Goal: Task Accomplishment & Management: Complete application form

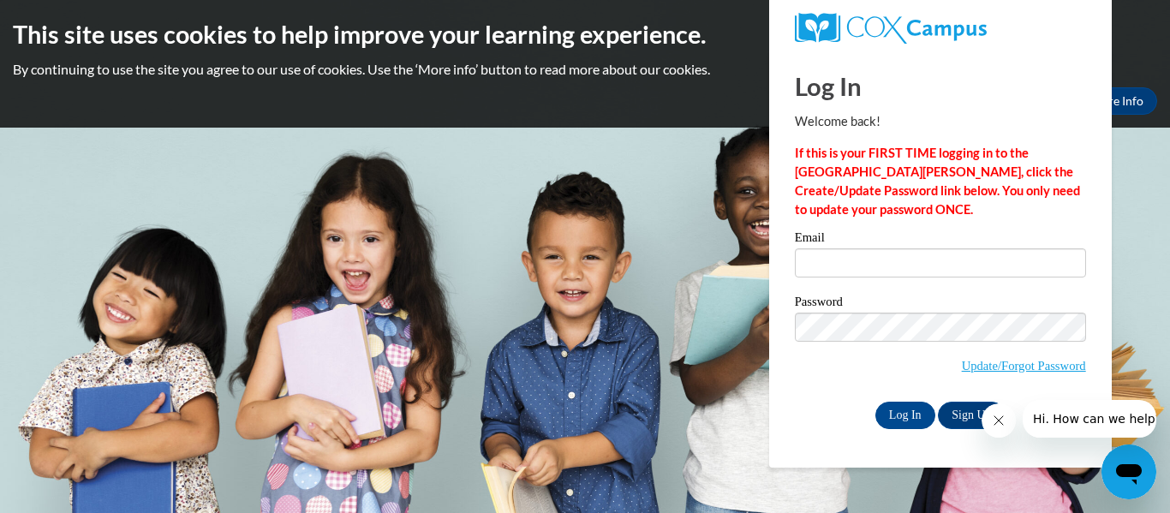
click at [995, 424] on icon "Close message from company" at bounding box center [999, 421] width 14 height 14
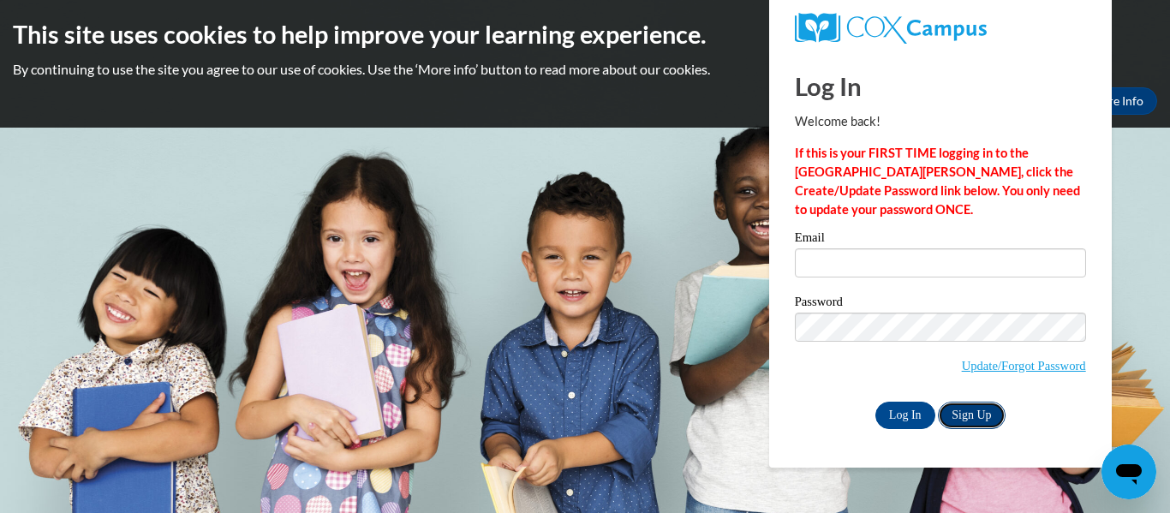
click at [978, 414] on link "Sign Up" at bounding box center [971, 415] width 67 height 27
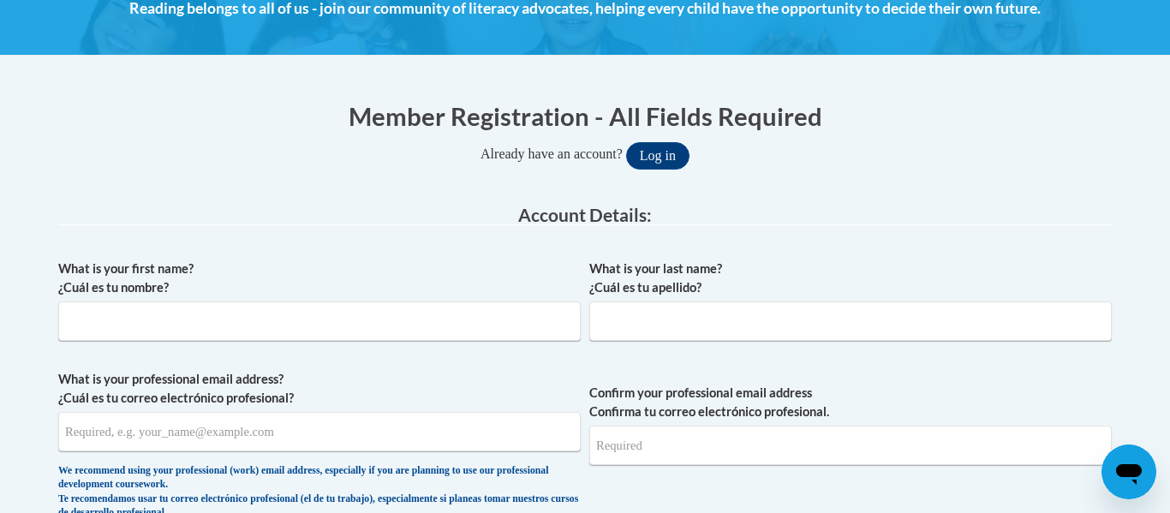
scroll to position [270, 0]
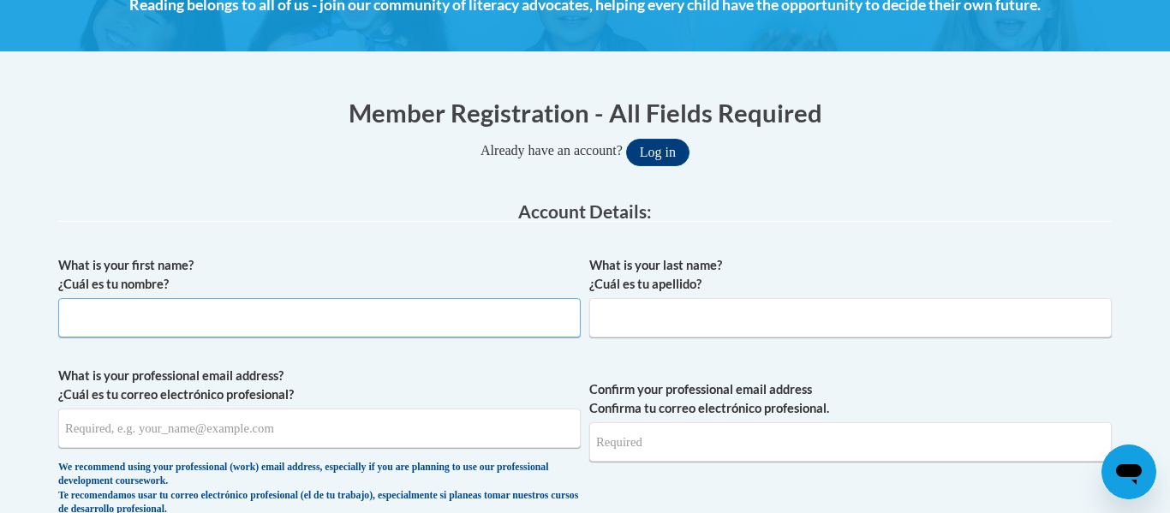
click at [247, 309] on input "What is your first name? ¿Cuál es tu nombre?" at bounding box center [319, 317] width 523 height 39
type input "nadalie"
click at [632, 316] on input "What is your last name? ¿Cuál es tu apellido?" at bounding box center [850, 317] width 523 height 39
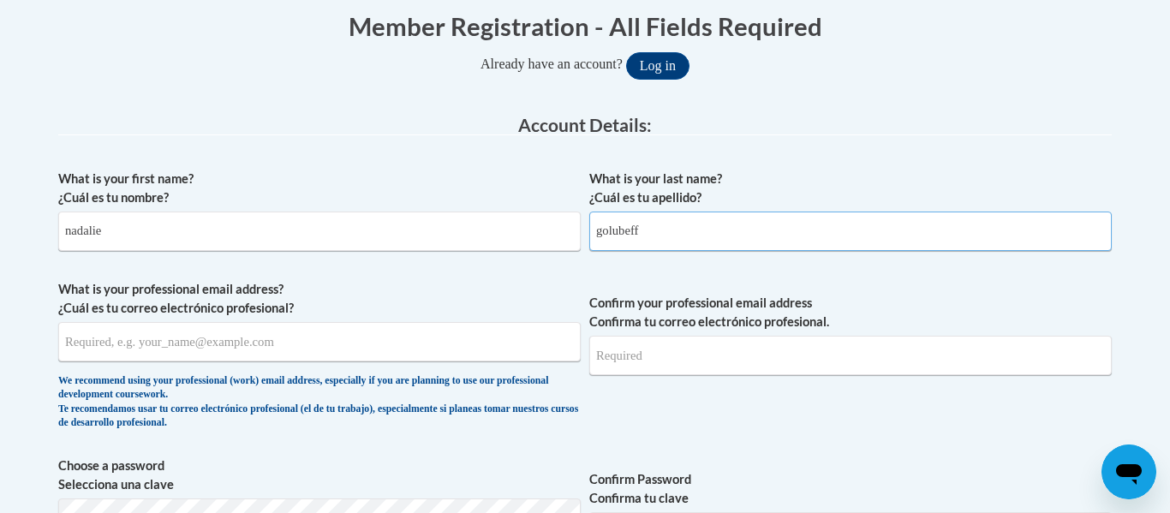
scroll to position [357, 0]
type input "golubeff"
click at [335, 343] on input "What is your professional email address? ¿Cuál es tu correo electrónico profesi…" at bounding box center [319, 340] width 523 height 39
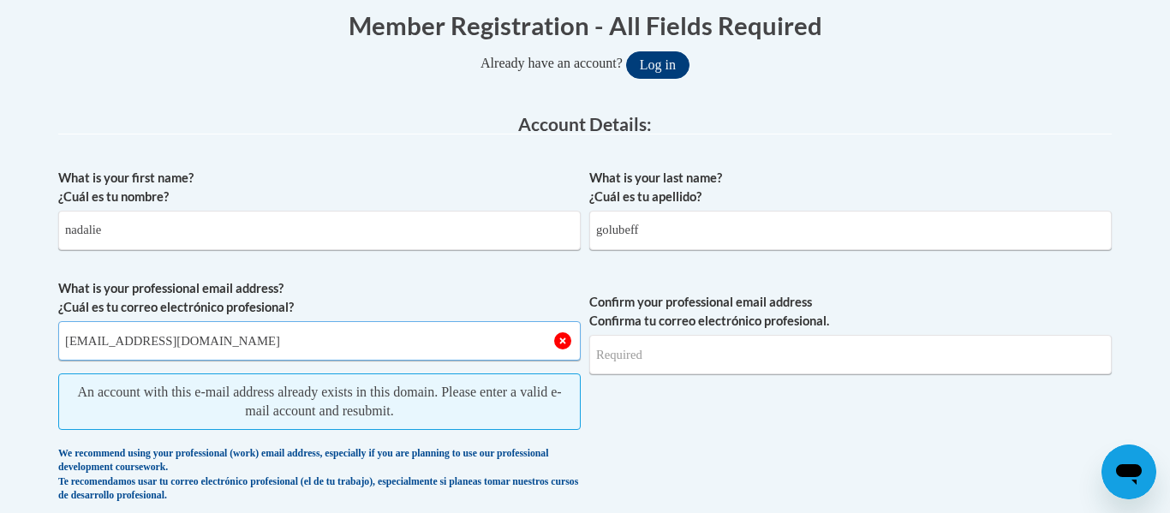
type input "Nebrahim@pasco.k12.fl.us"
click at [673, 71] on button "Log in" at bounding box center [657, 64] width 63 height 27
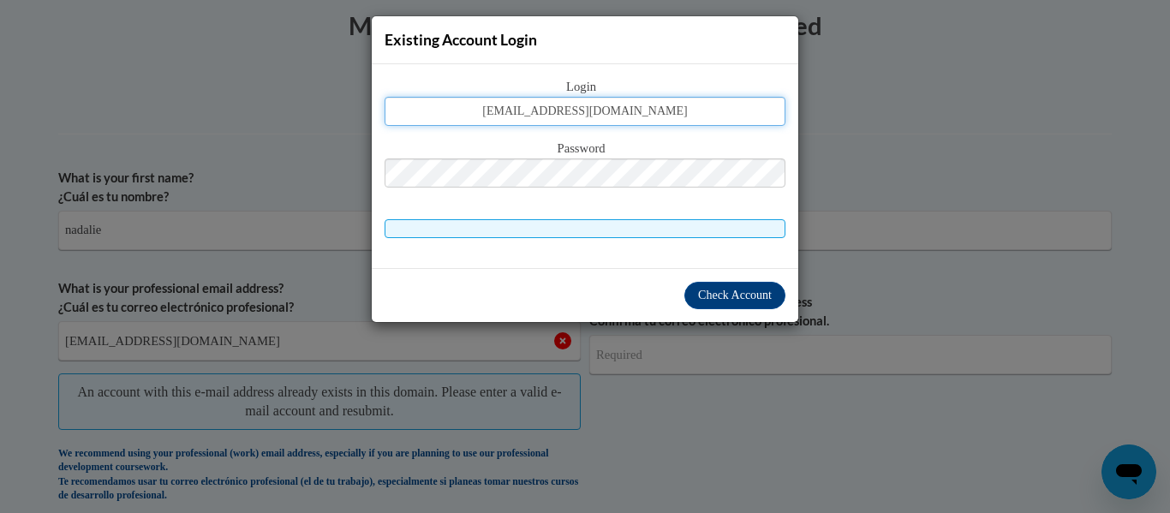
type input "nebrahim@pasco.k12.fl.us"
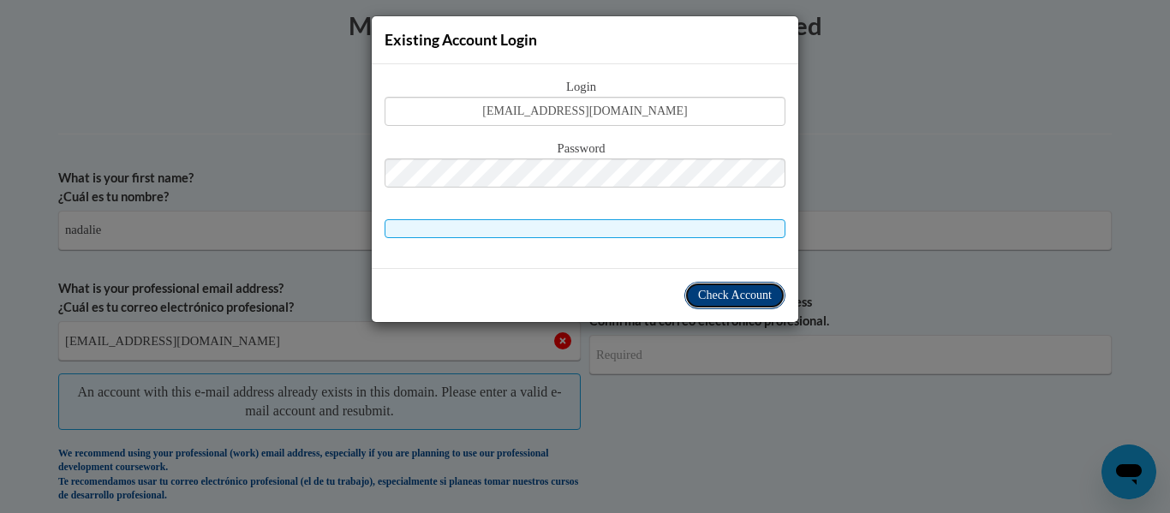
click at [767, 293] on span "Check Account" at bounding box center [735, 295] width 74 height 13
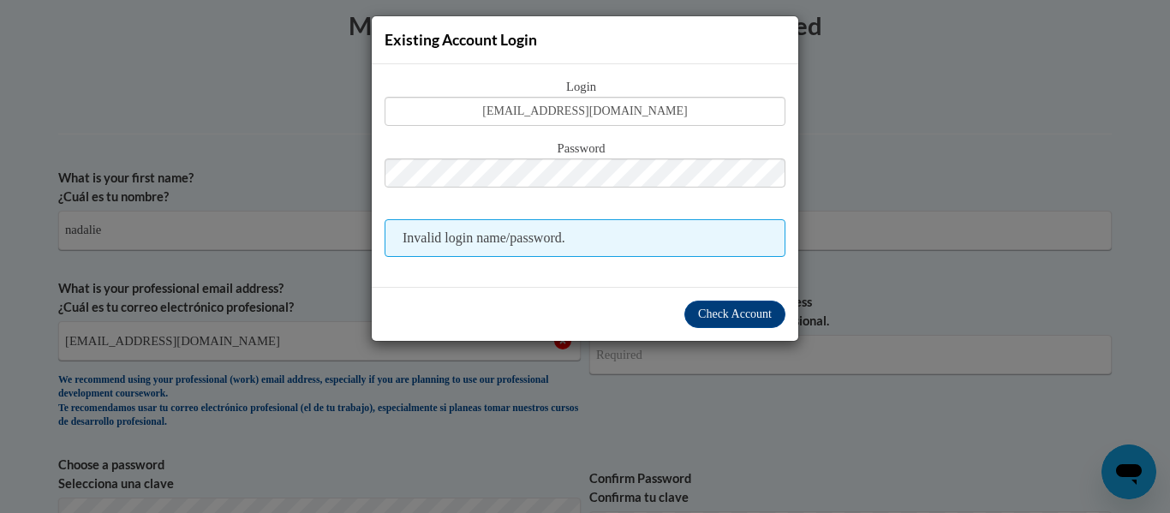
click at [630, 240] on span "Invalid login name/password." at bounding box center [585, 238] width 401 height 38
click at [1168, 156] on div "Existing Account Login Login nebrahim@pasco.k12.fl.us Password Invalid login na…" at bounding box center [585, 256] width 1170 height 513
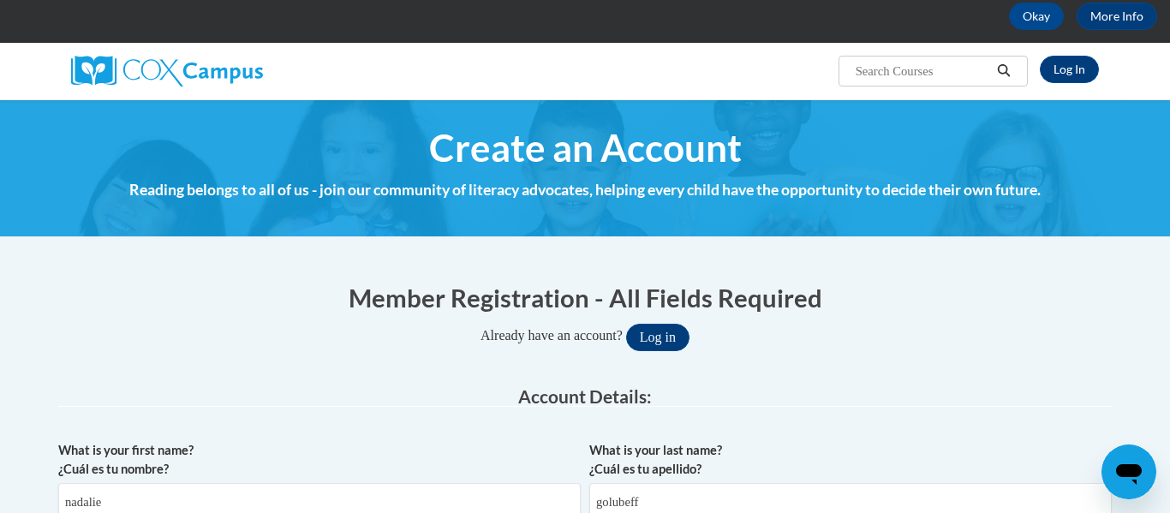
scroll to position [0, 0]
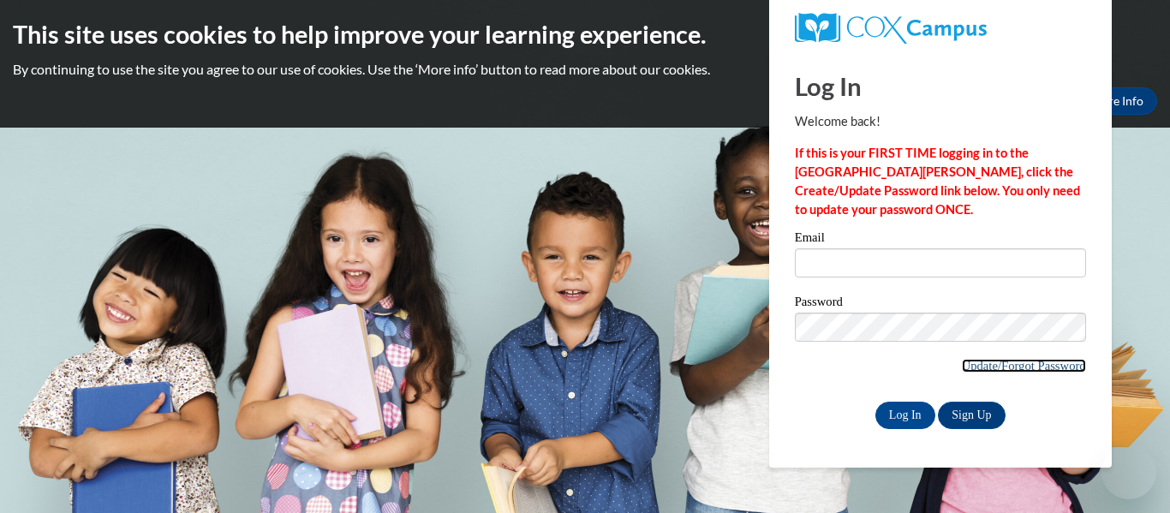
click at [1019, 367] on link "Update/Forgot Password" at bounding box center [1024, 366] width 124 height 14
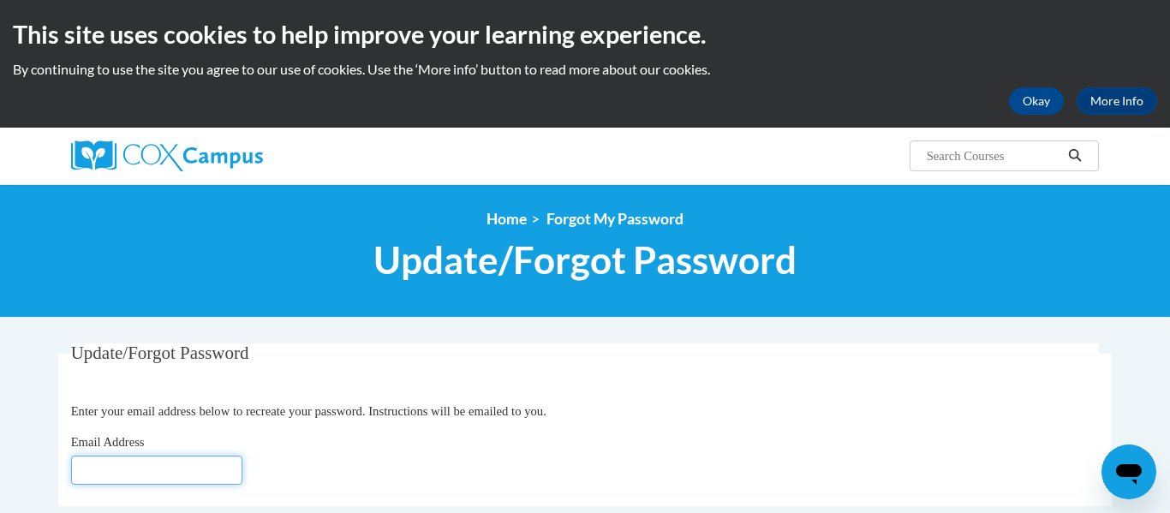
click at [146, 465] on input "Email Address" at bounding box center [156, 470] width 171 height 29
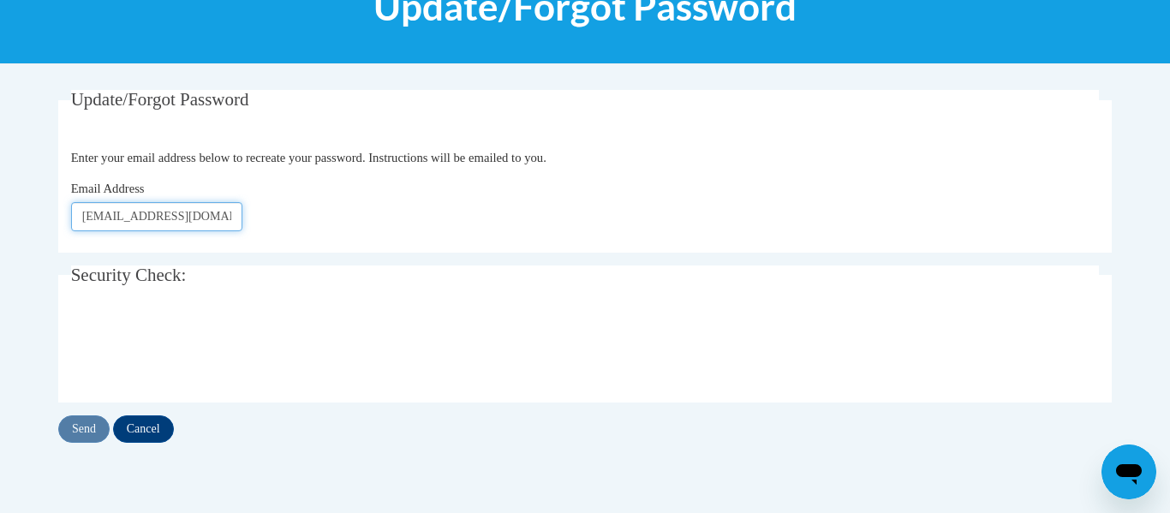
scroll to position [256, 0]
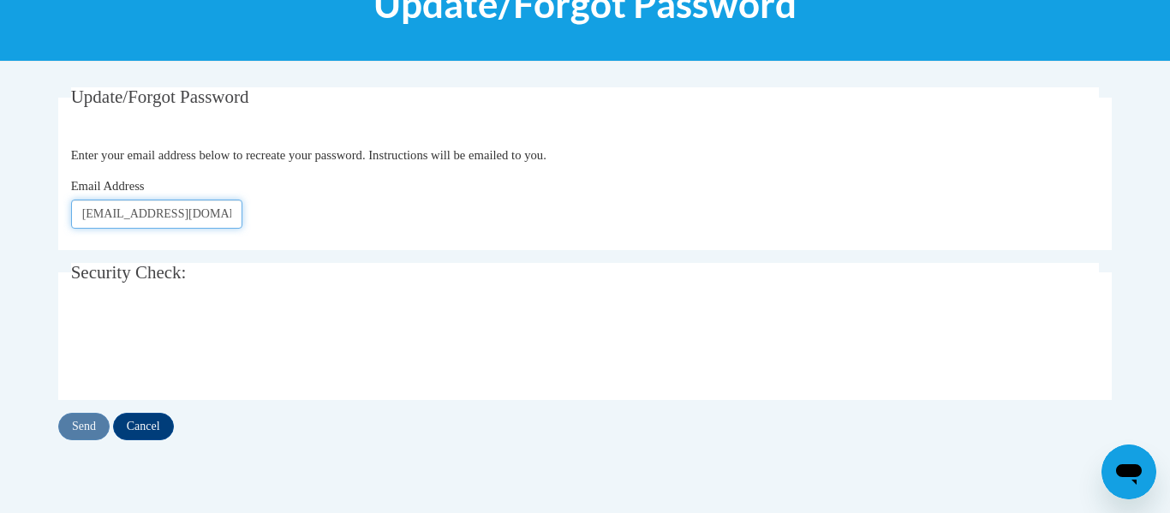
type input "nebrahim@pasco.k12.fl.us"
click at [85, 427] on input "Send" at bounding box center [83, 426] width 51 height 27
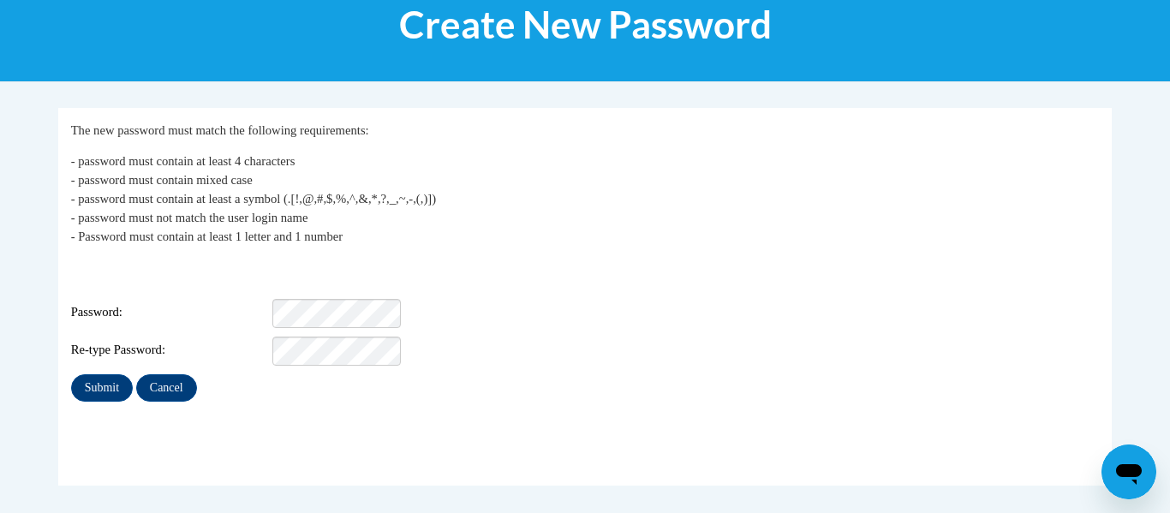
scroll to position [239, 0]
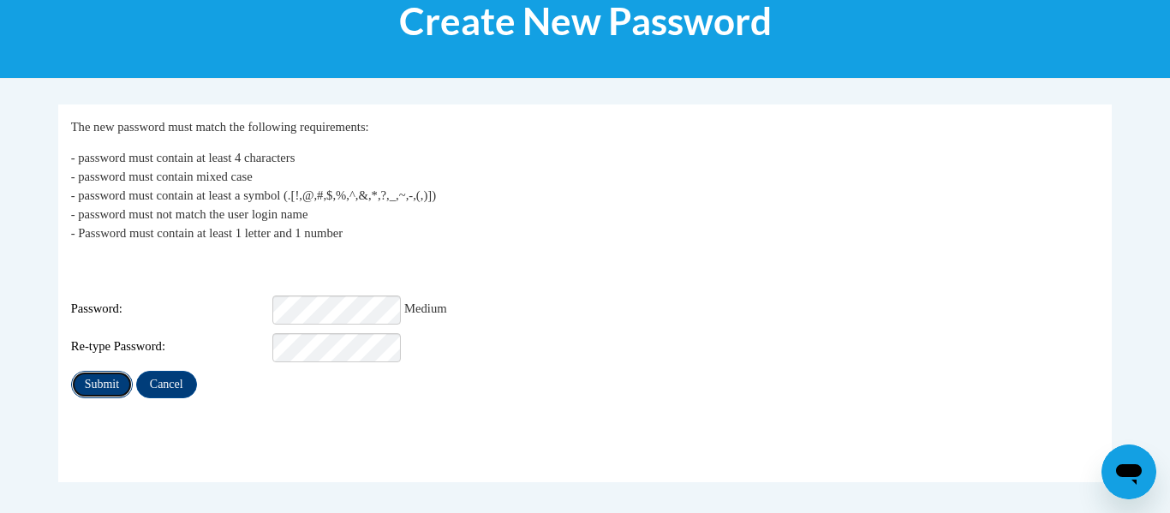
click at [105, 371] on input "Submit" at bounding box center [102, 384] width 62 height 27
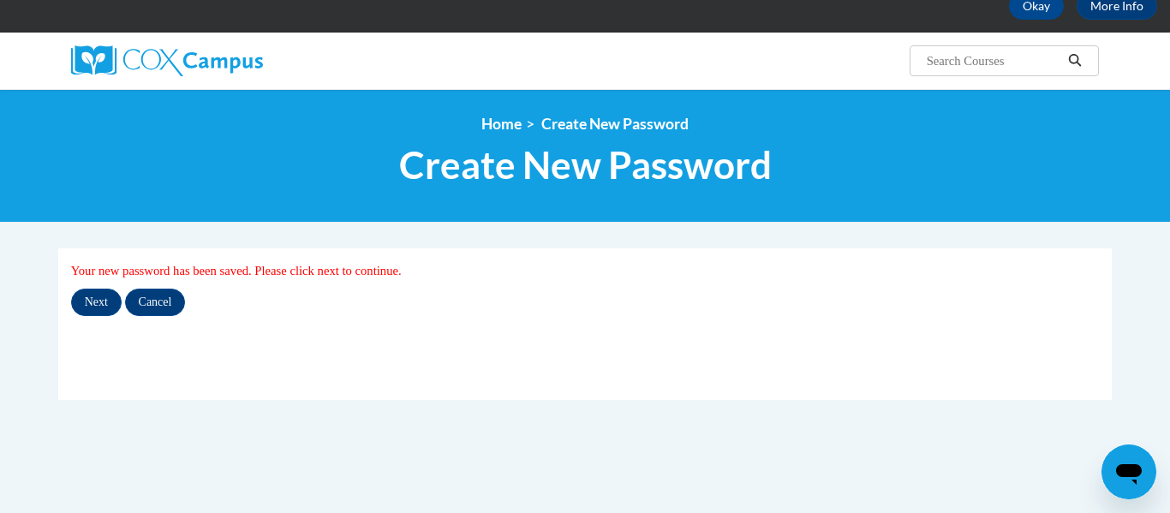
scroll to position [96, 0]
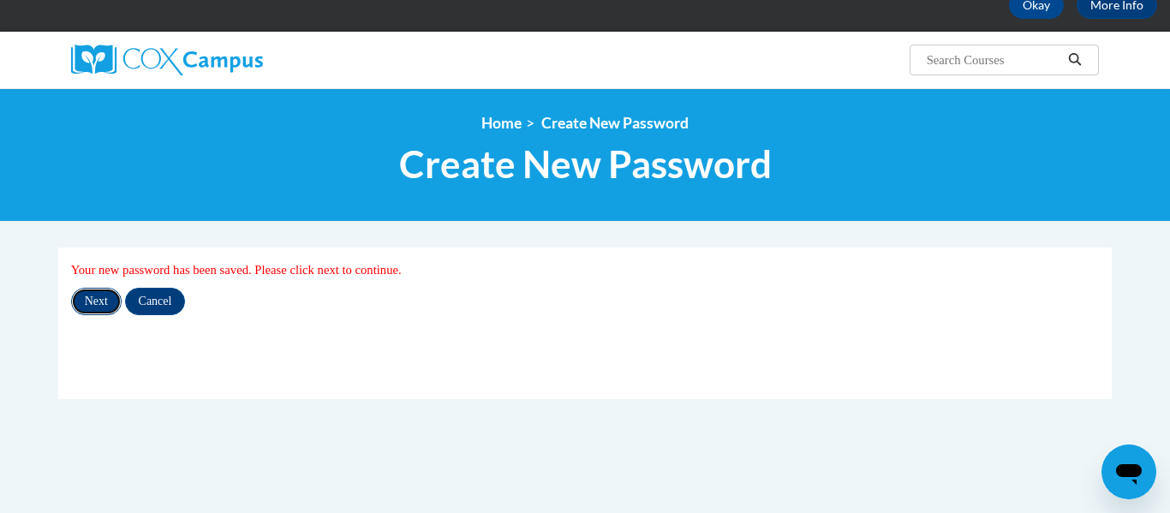
click at [99, 293] on input "Next" at bounding box center [96, 301] width 51 height 27
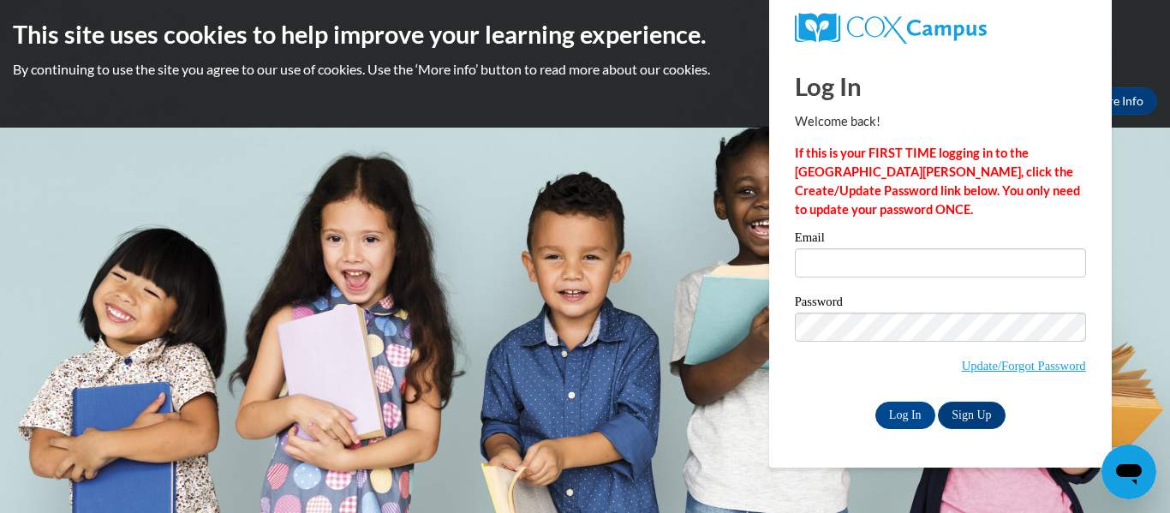
click at [901, 246] on label "Email" at bounding box center [940, 239] width 291 height 17
click at [901, 248] on input "Email" at bounding box center [940, 262] width 291 height 29
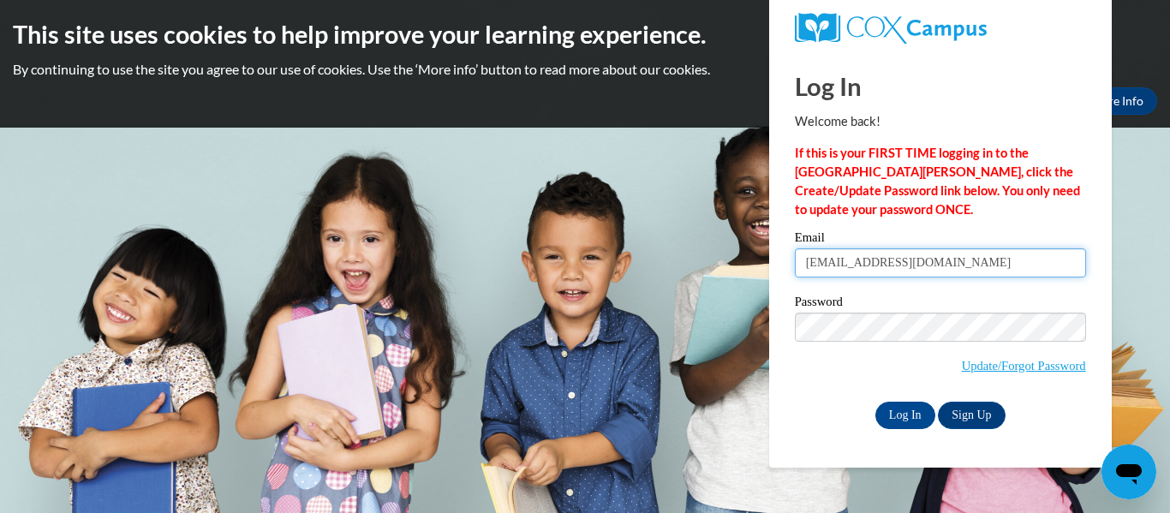
type input "[EMAIL_ADDRESS][DOMAIN_NAME]"
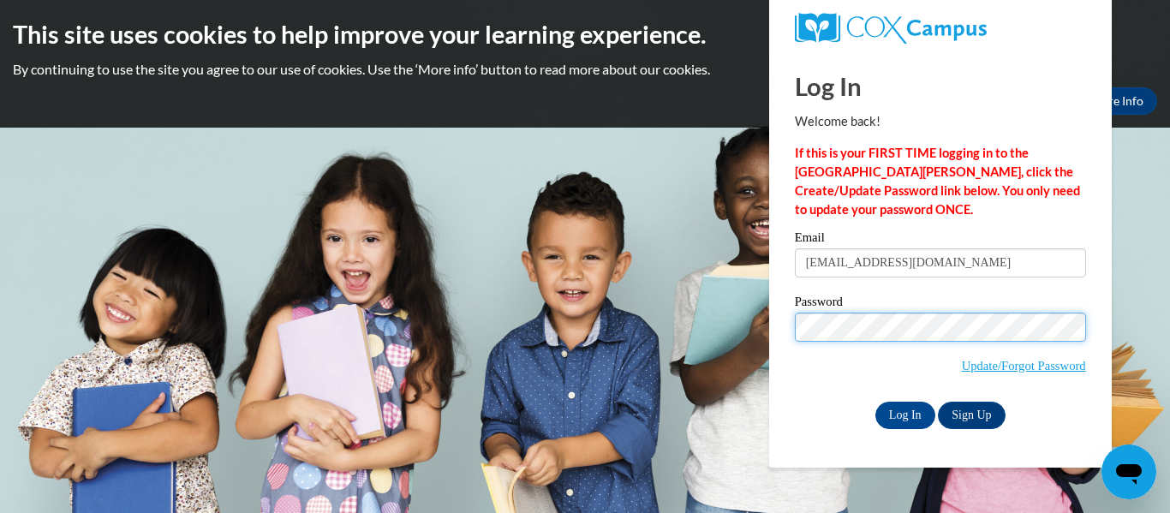
click at [875, 402] on input "Log In" at bounding box center [905, 415] width 60 height 27
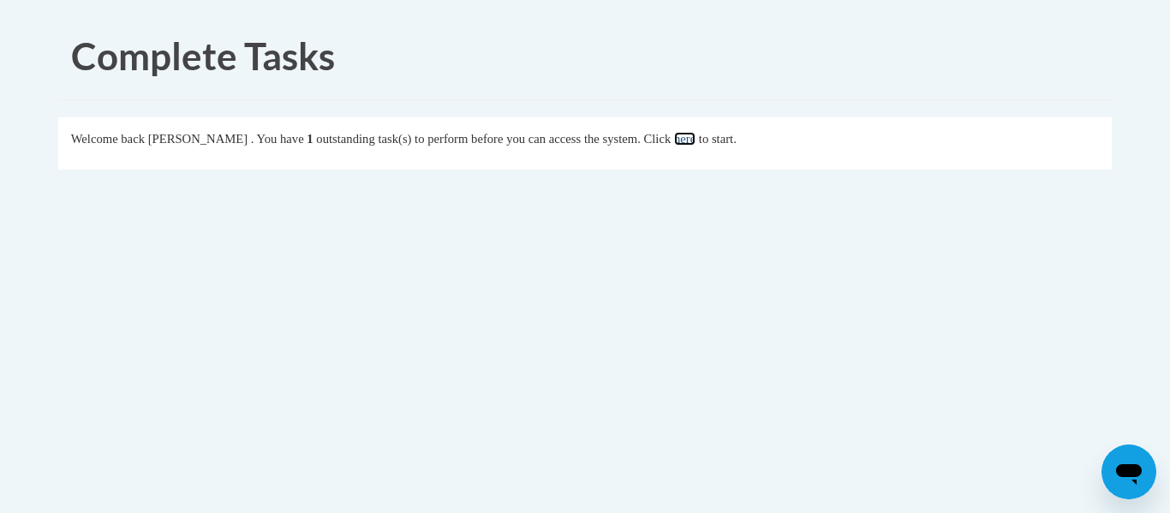
click at [696, 140] on link "here" at bounding box center [684, 139] width 21 height 14
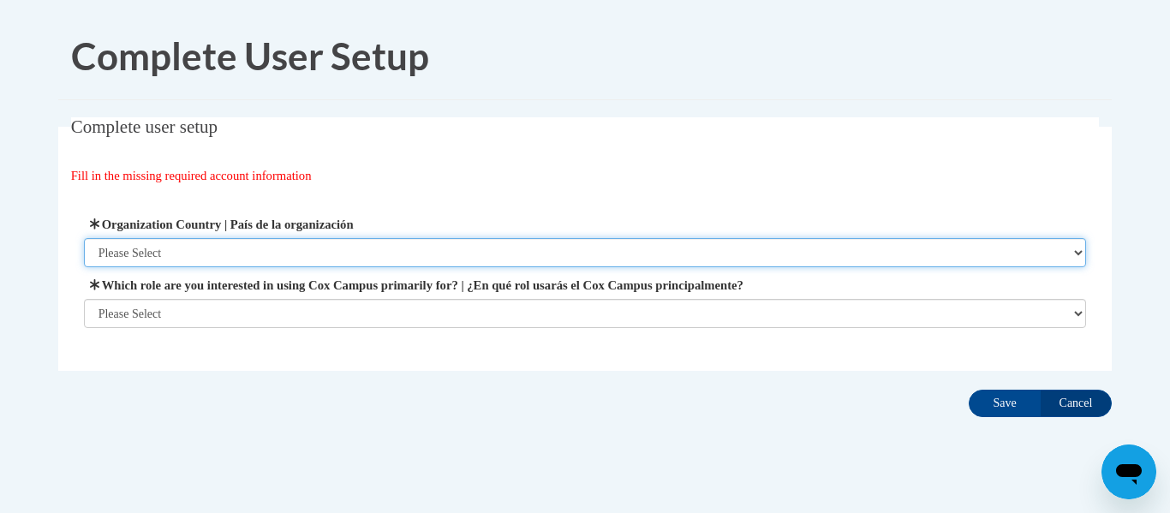
click at [172, 254] on select "Please Select [GEOGRAPHIC_DATA] | [GEOGRAPHIC_DATA] Outside of [GEOGRAPHIC_DATA…" at bounding box center [585, 252] width 1003 height 29
select select "ad49bcad-a171-4b2e-b99c-48b446064914"
click at [84, 238] on select "Please Select [GEOGRAPHIC_DATA] | [GEOGRAPHIC_DATA] Outside of [GEOGRAPHIC_DATA…" at bounding box center [585, 252] width 1003 height 29
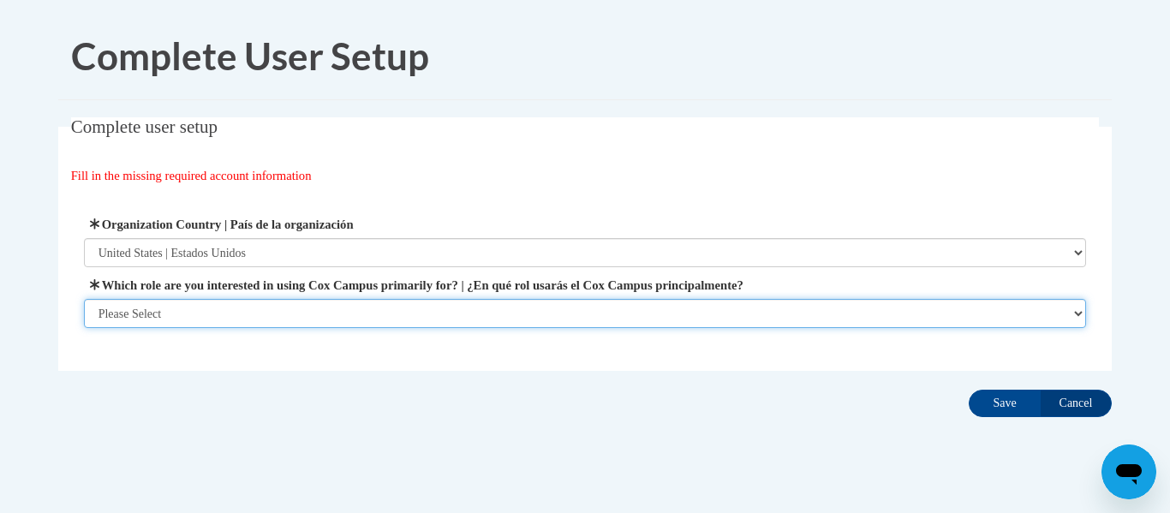
click at [261, 320] on select "Please Select College/University | Colegio/Universidad Community/Nonprofit Part…" at bounding box center [585, 313] width 1003 height 29
select select "fbf2d438-af2f-41f8-98f1-81c410e29de3"
click at [84, 328] on select "Please Select College/University | Colegio/Universidad Community/Nonprofit Part…" at bounding box center [585, 313] width 1003 height 29
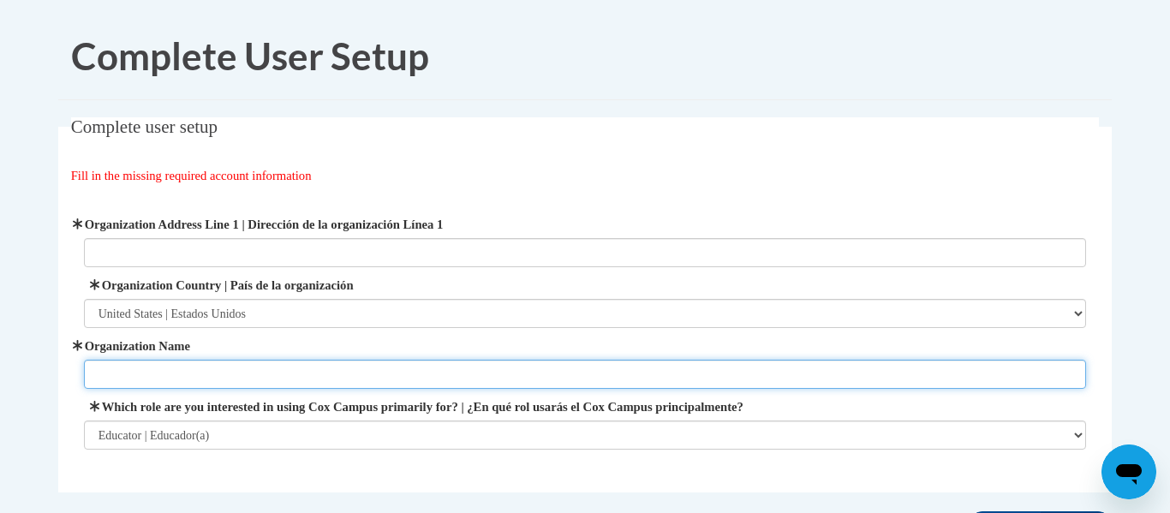
click at [142, 381] on input "Organization Name" at bounding box center [585, 374] width 1003 height 29
type input "z"
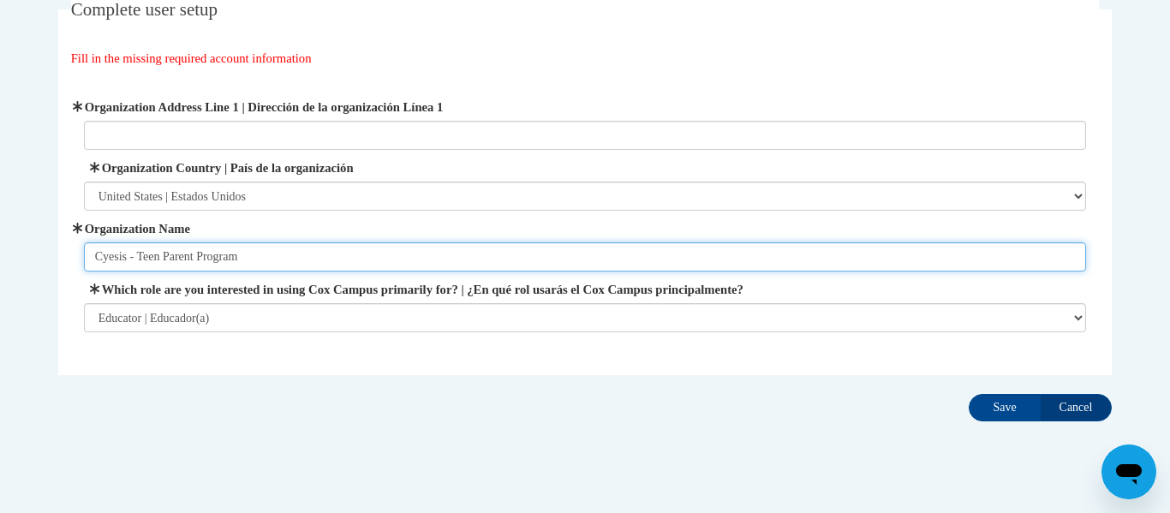
scroll to position [121, 0]
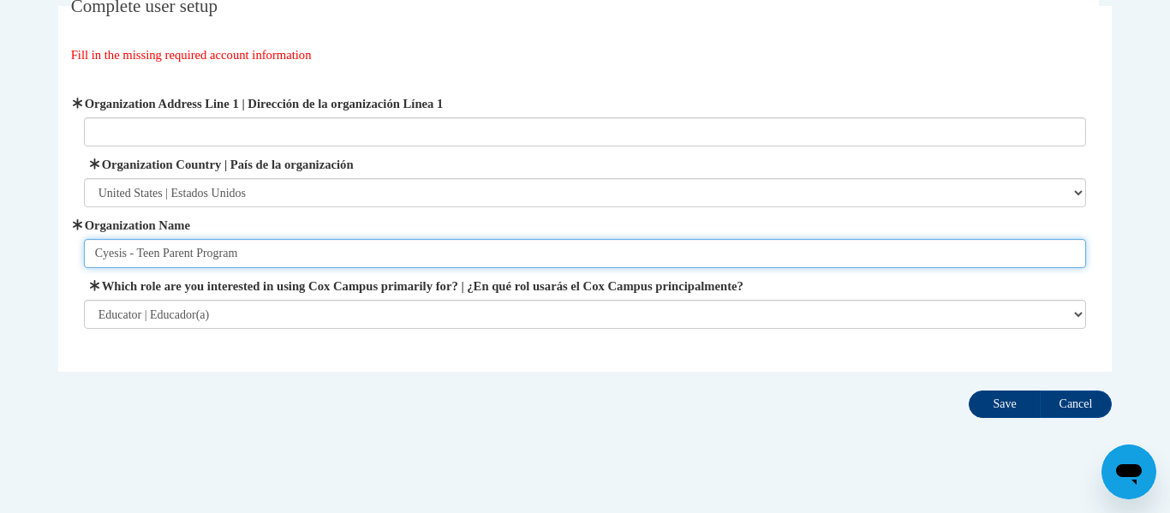
type input "Cyesis - Teen Parent Program"
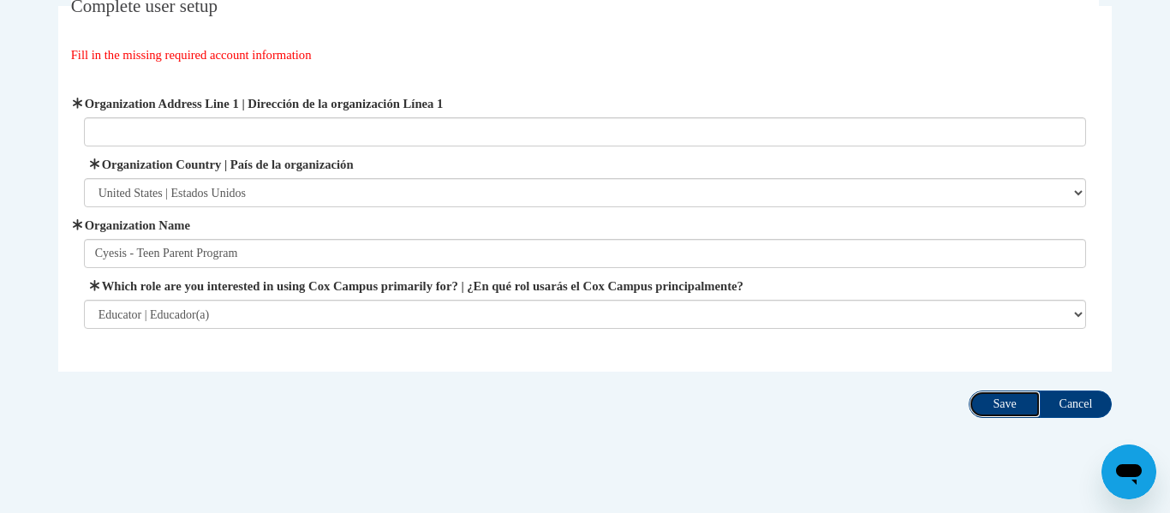
click at [1007, 408] on input "Save" at bounding box center [1005, 404] width 72 height 27
click at [406, 112] on label "Organization Address Line 1 | Dirección de la organización Línea 1" at bounding box center [585, 103] width 1003 height 19
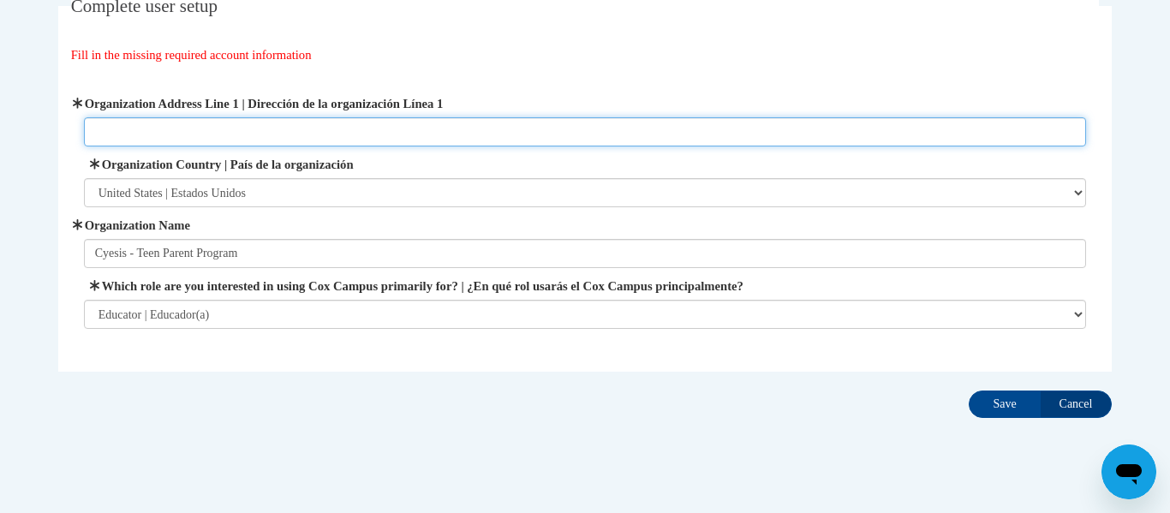
click at [406, 117] on input "Organization Address Line 1 | Dirección de la organización Línea 1" at bounding box center [585, 131] width 1003 height 29
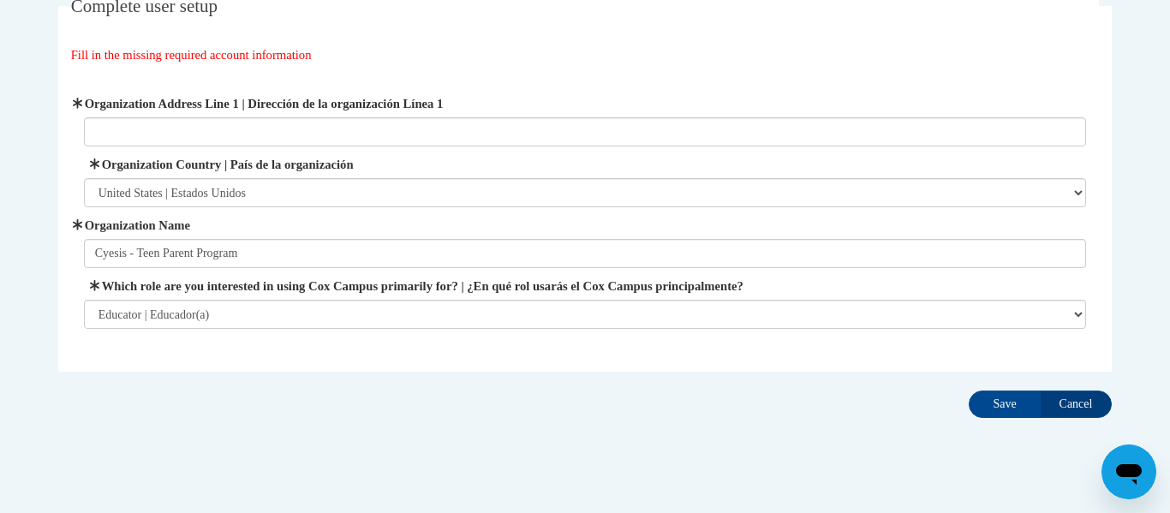
click at [1167, 164] on body "Complete User Setup Complete user setup Fill in the missing required account in…" at bounding box center [585, 209] width 1170 height 660
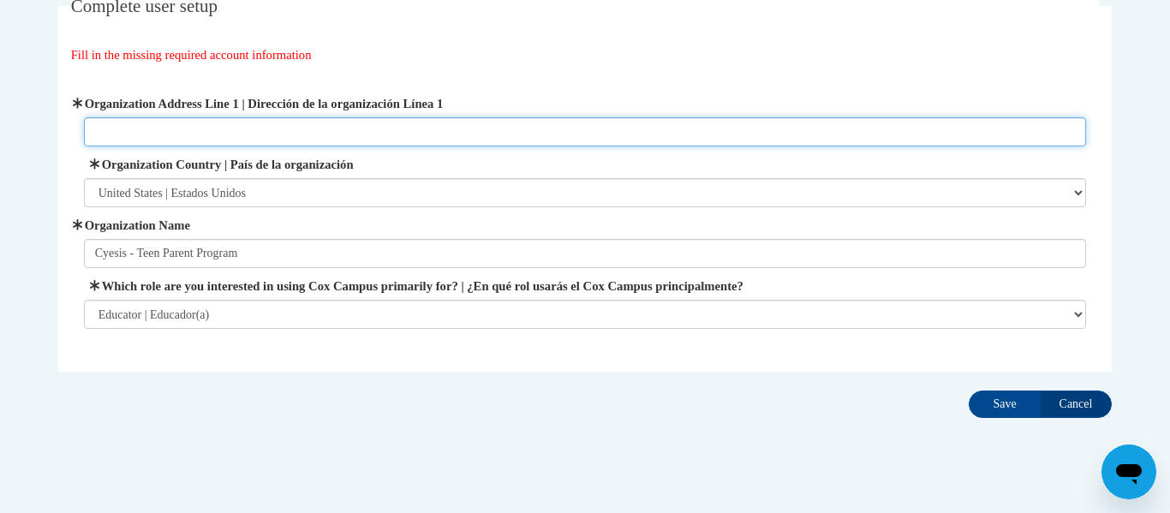
click at [151, 137] on input "Organization Address Line 1 | Dirección de la organización Línea 1" at bounding box center [585, 131] width 1003 height 29
click at [262, 135] on input "11646 Town Center Rd. New POrt" at bounding box center [585, 131] width 1003 height 29
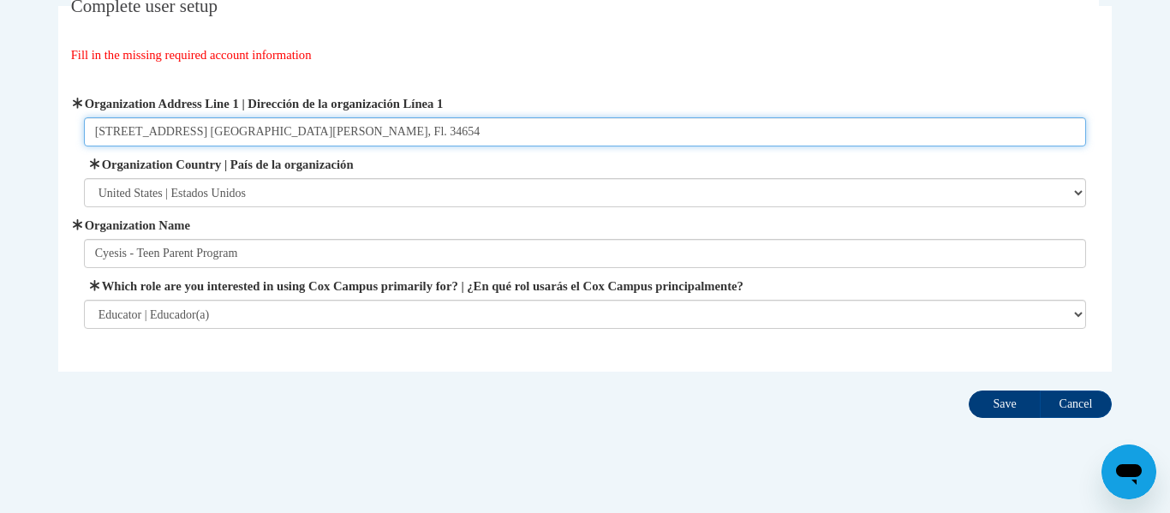
type input "11646 Town Center Rd. New Port Richey, Fl. 34654"
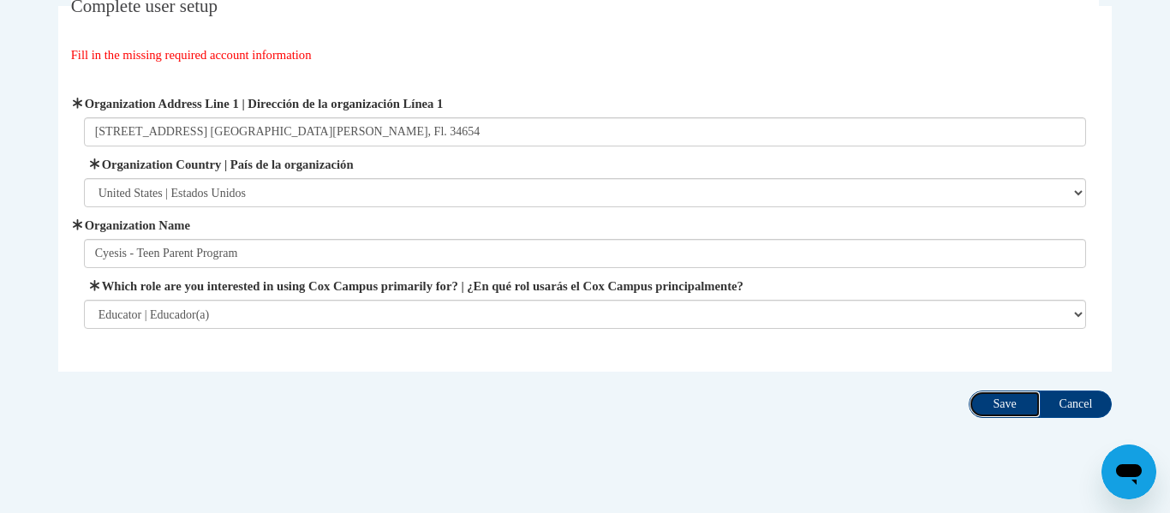
click at [1020, 399] on input "Save" at bounding box center [1005, 404] width 72 height 27
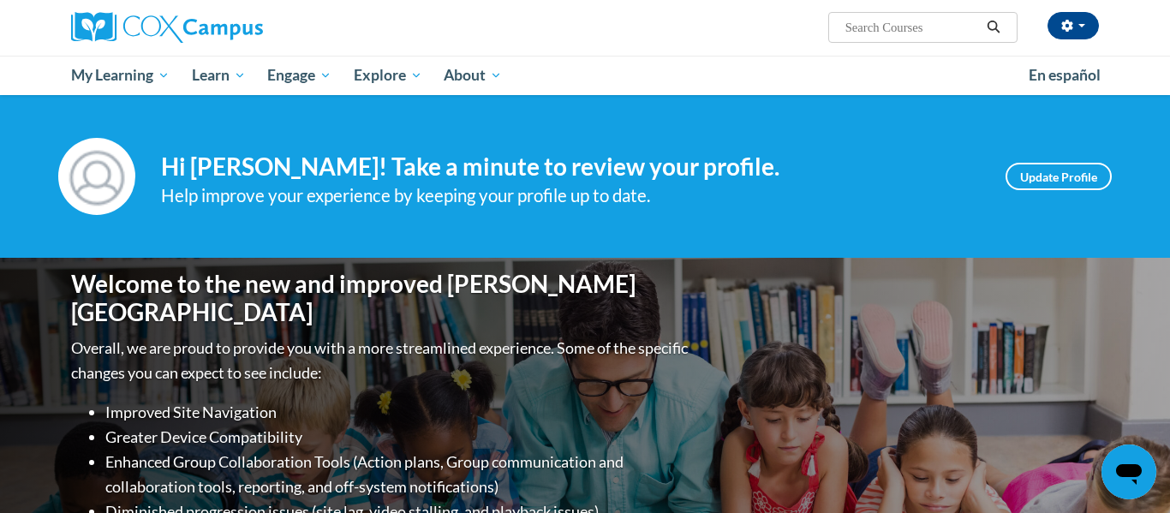
scroll to position [131, 0]
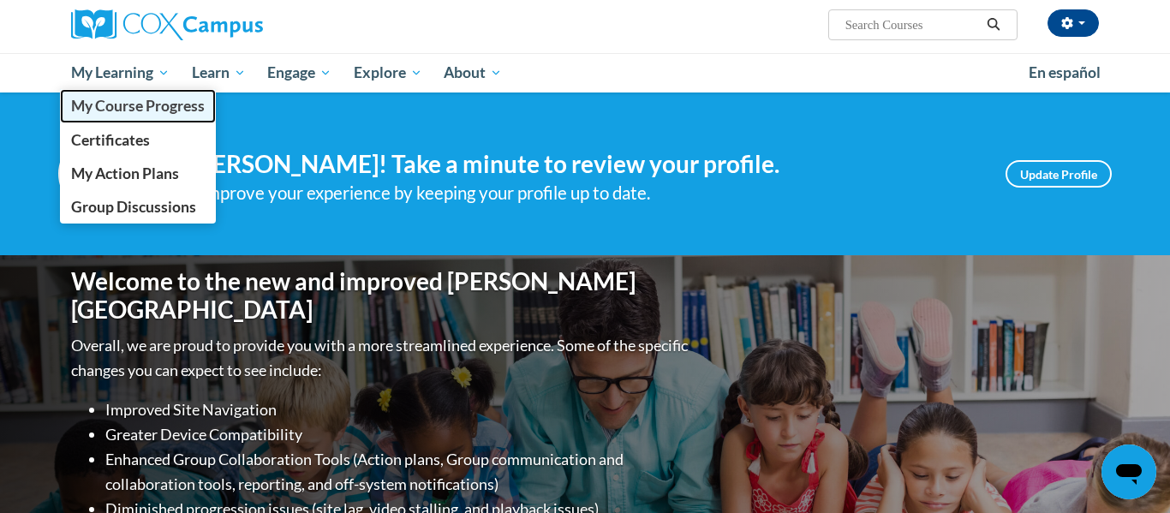
click at [165, 107] on span "My Course Progress" at bounding box center [138, 106] width 134 height 18
